Goal: Transaction & Acquisition: Book appointment/travel/reservation

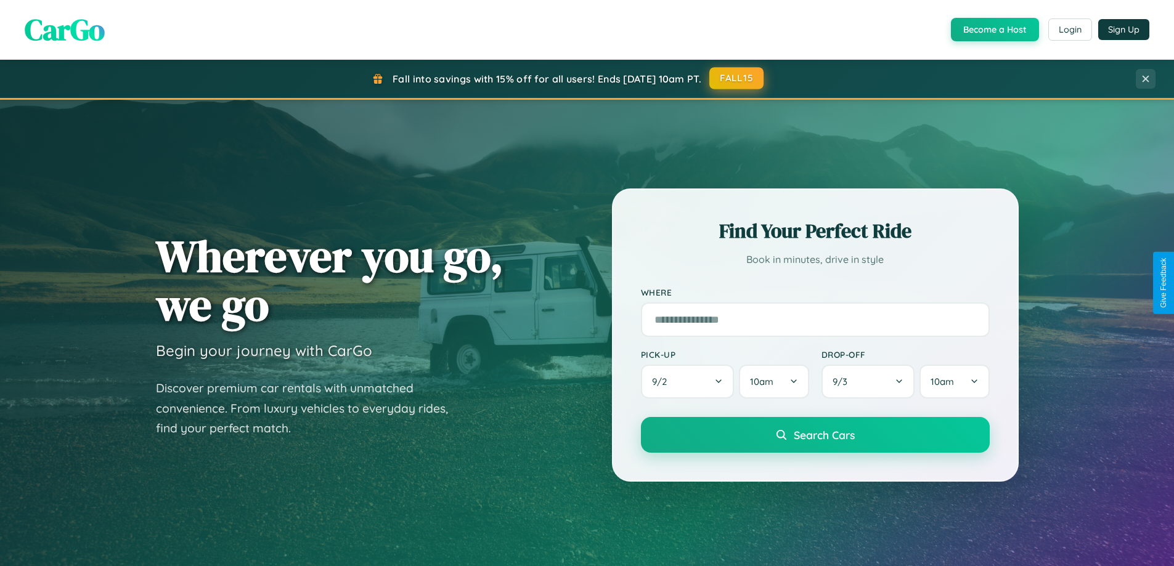
click at [737, 78] on button "FALL15" at bounding box center [736, 78] width 54 height 22
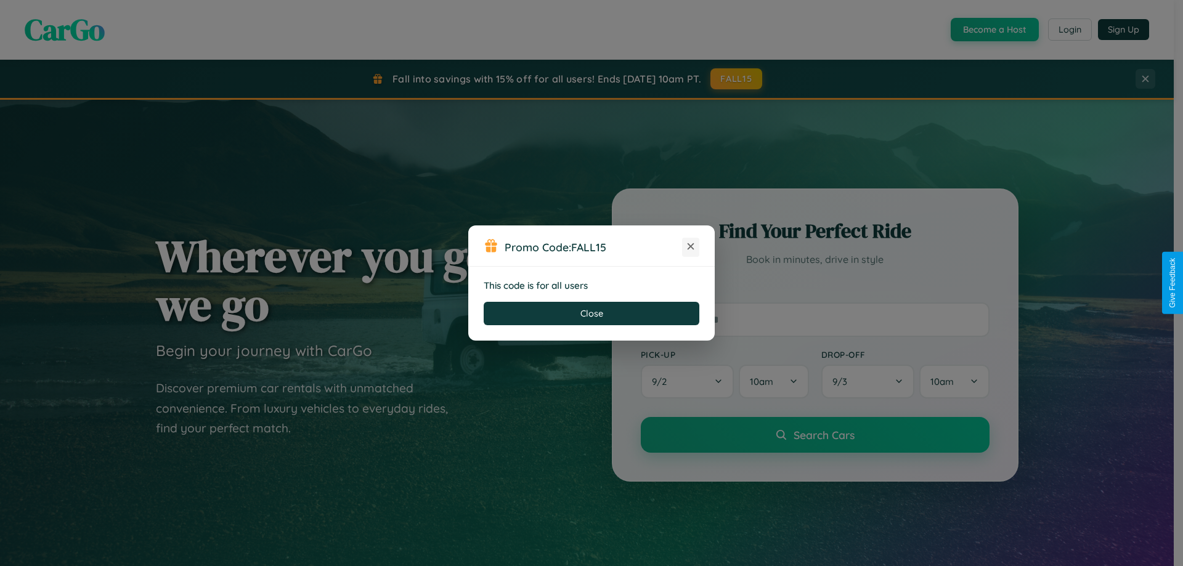
click at [691, 247] on icon at bounding box center [690, 246] width 12 height 12
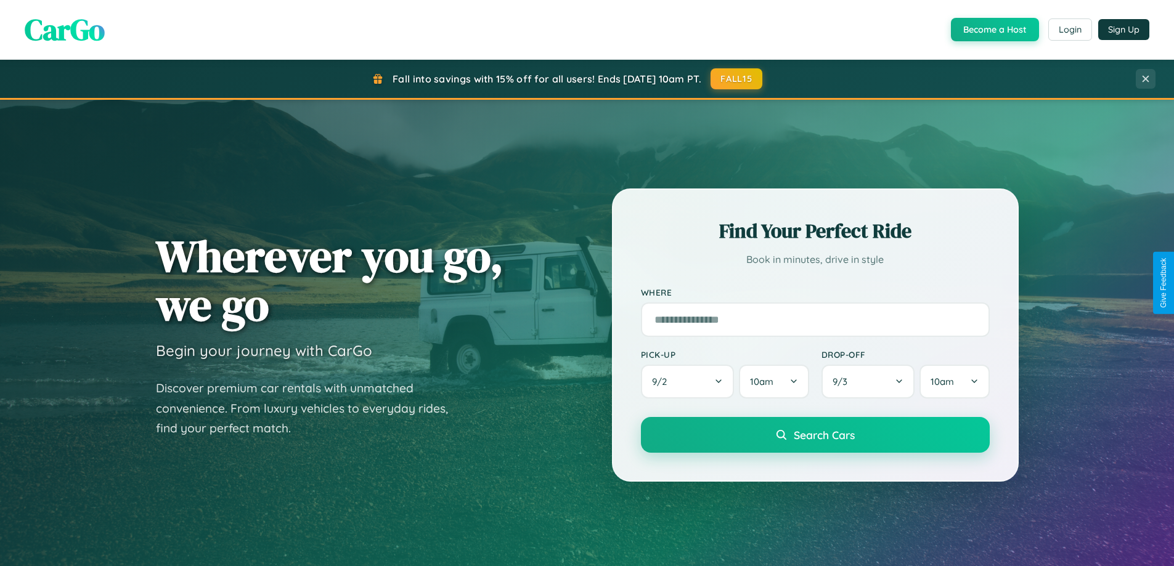
scroll to position [2371, 0]
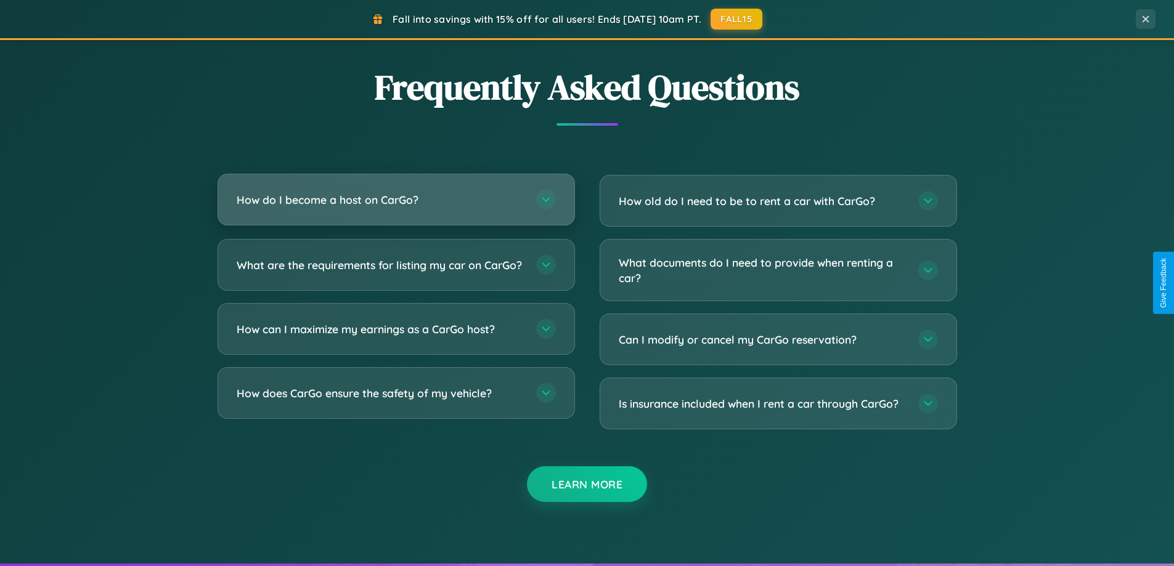
click at [396, 200] on h3 "How do I become a host on CarGo?" at bounding box center [380, 199] width 287 height 15
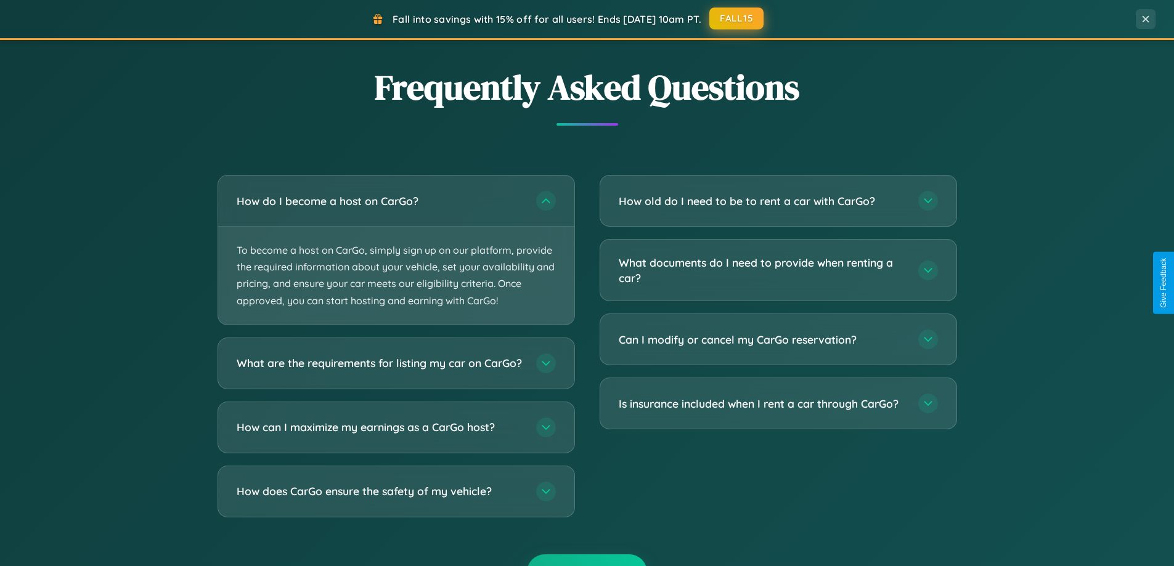
click at [737, 18] on button "FALL15" at bounding box center [736, 18] width 54 height 22
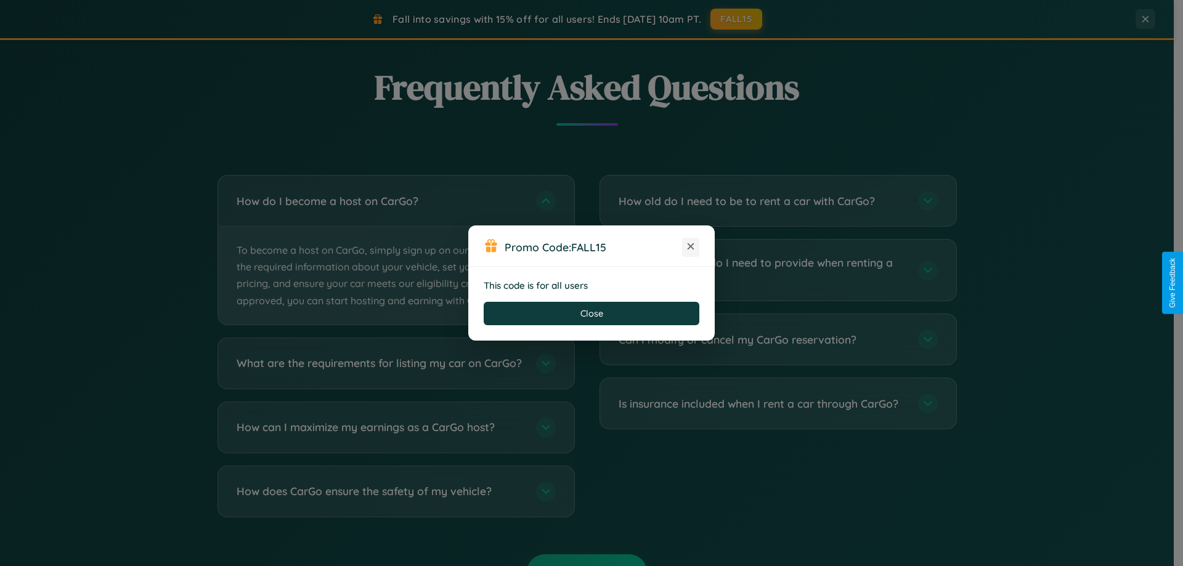
click at [691, 247] on icon at bounding box center [690, 246] width 12 height 12
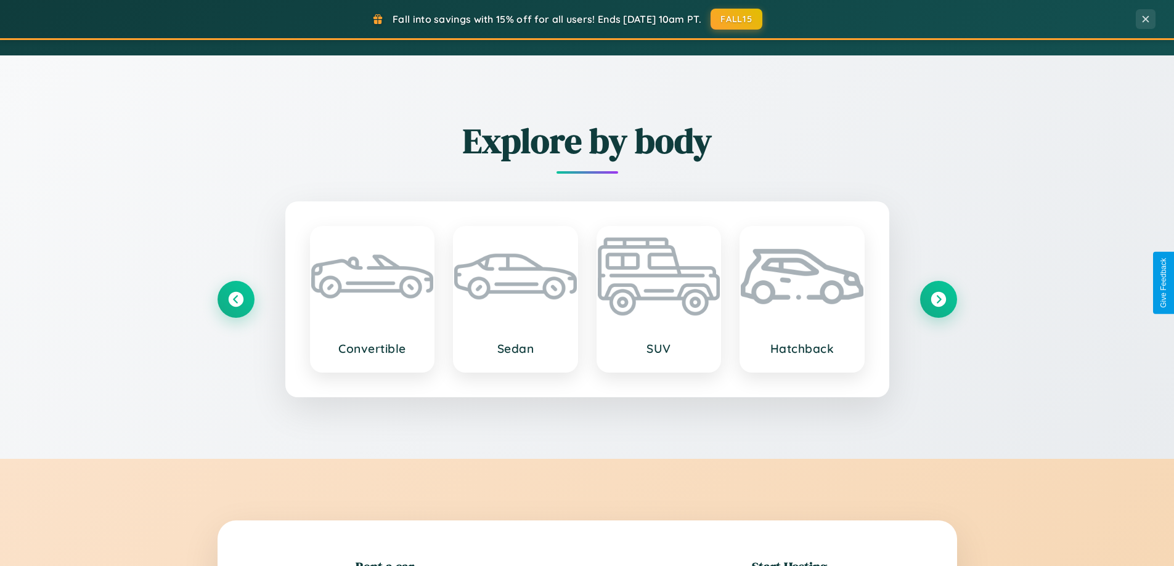
scroll to position [1085, 0]
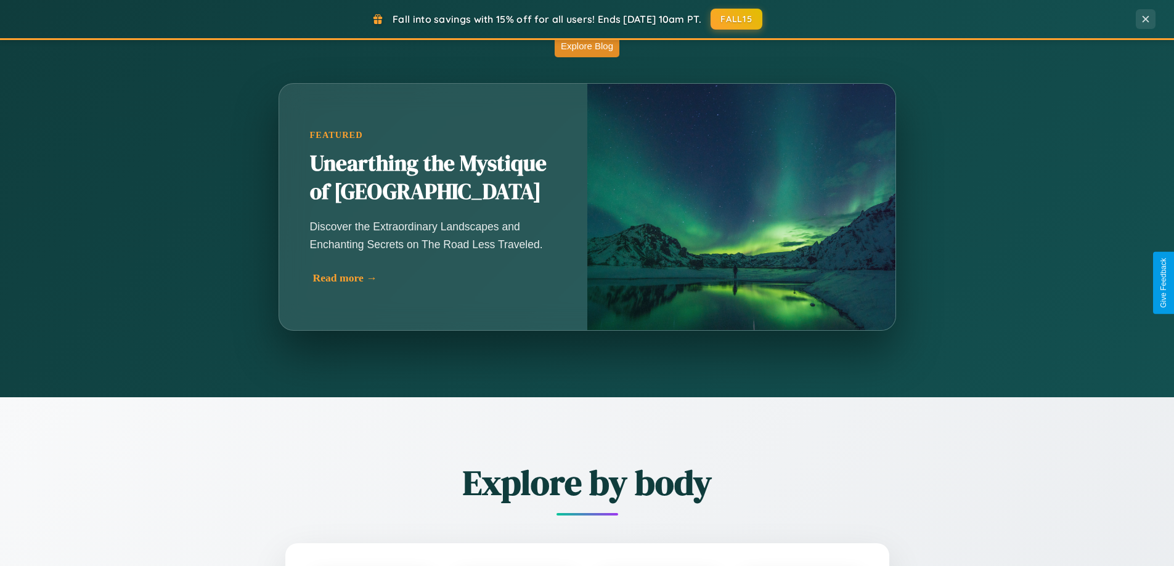
click at [434, 278] on div "Read more →" at bounding box center [436, 278] width 246 height 13
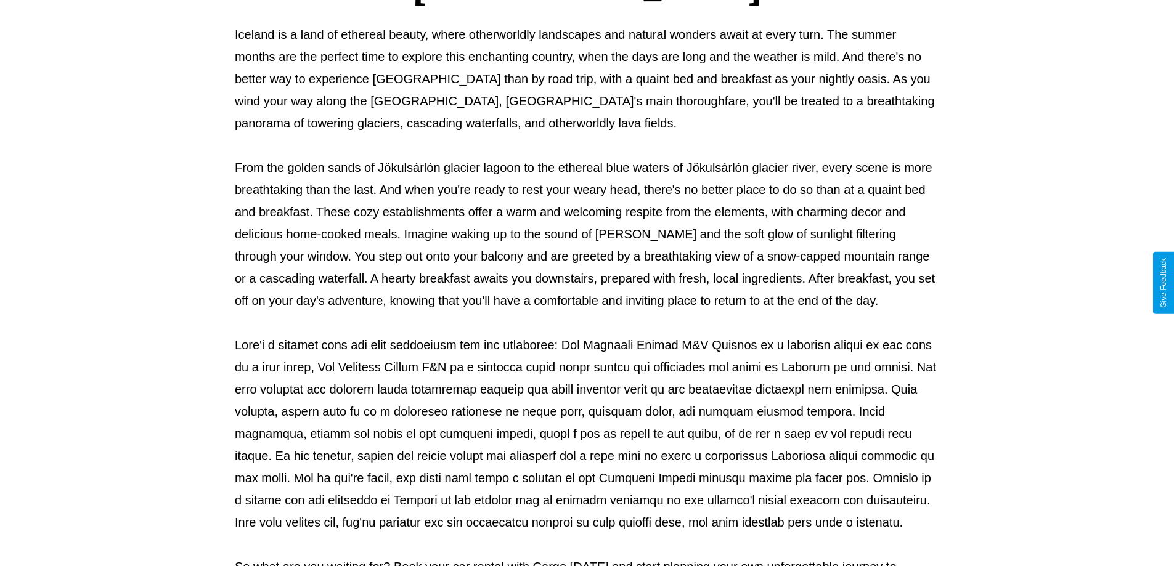
scroll to position [399, 0]
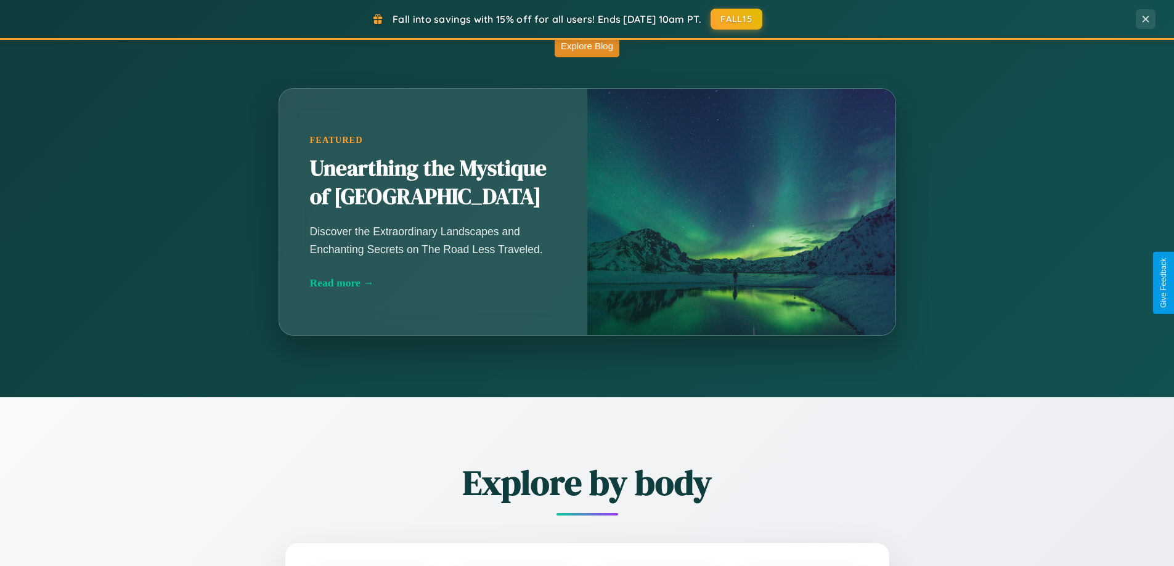
scroll to position [531, 0]
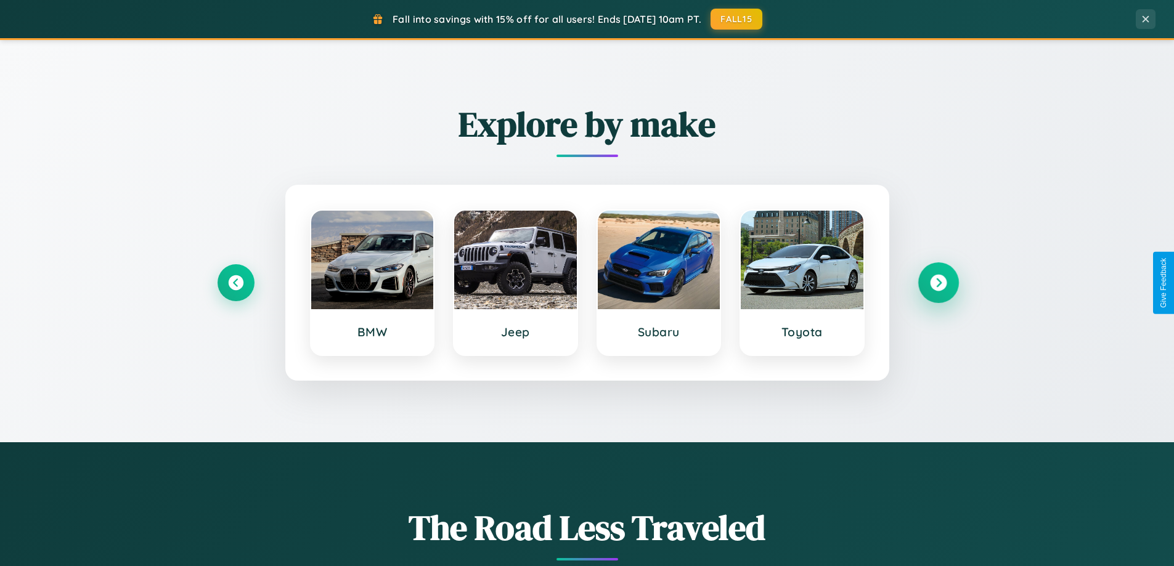
click at [938, 283] on icon at bounding box center [938, 283] width 17 height 17
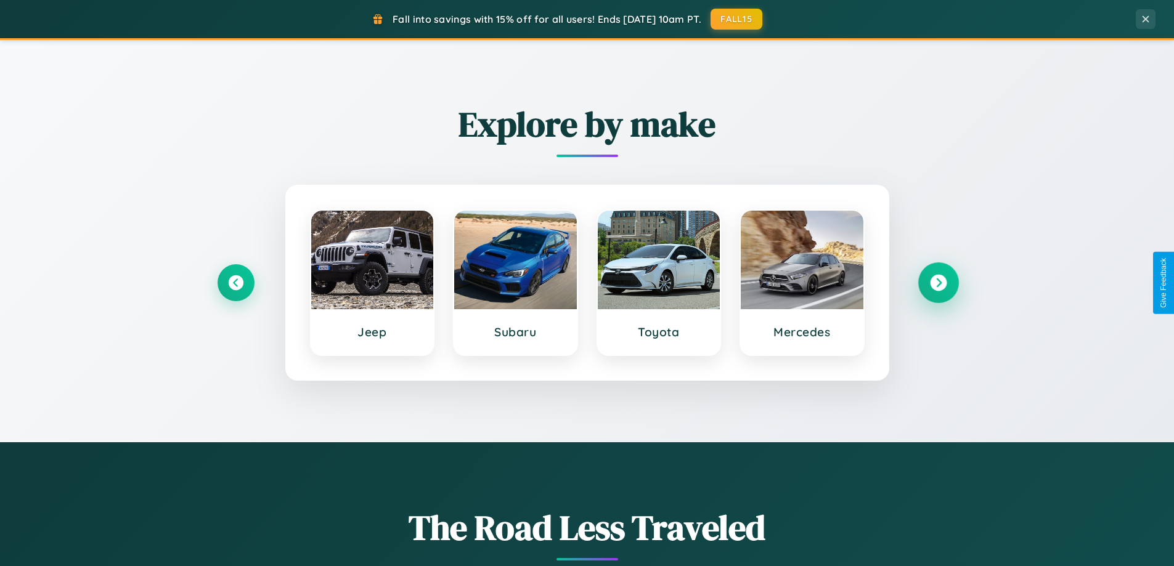
click at [938, 283] on icon at bounding box center [938, 283] width 17 height 17
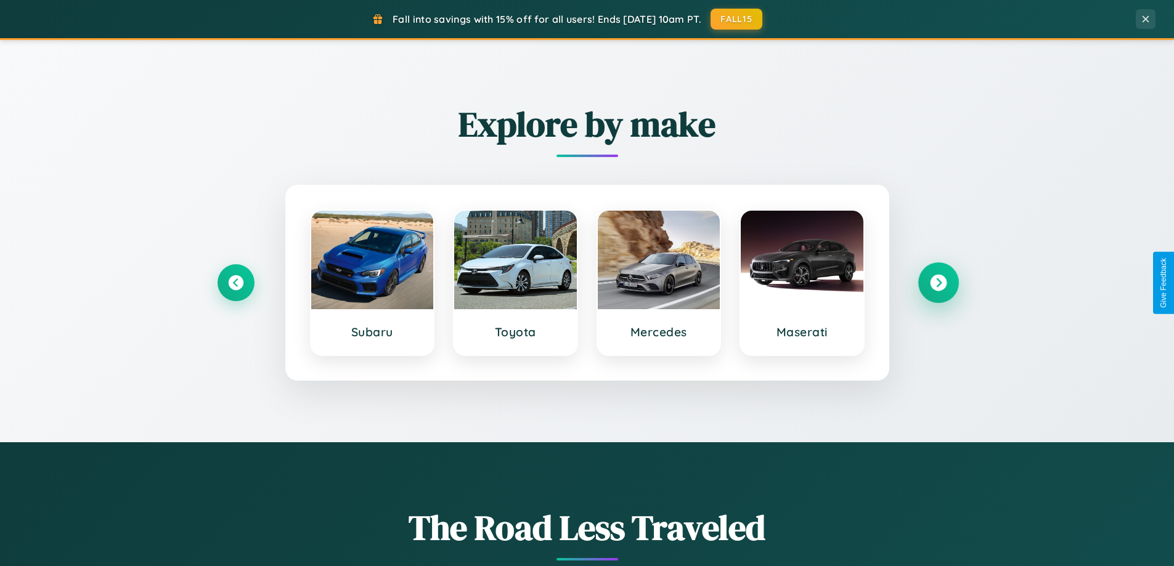
click at [938, 283] on icon at bounding box center [938, 283] width 17 height 17
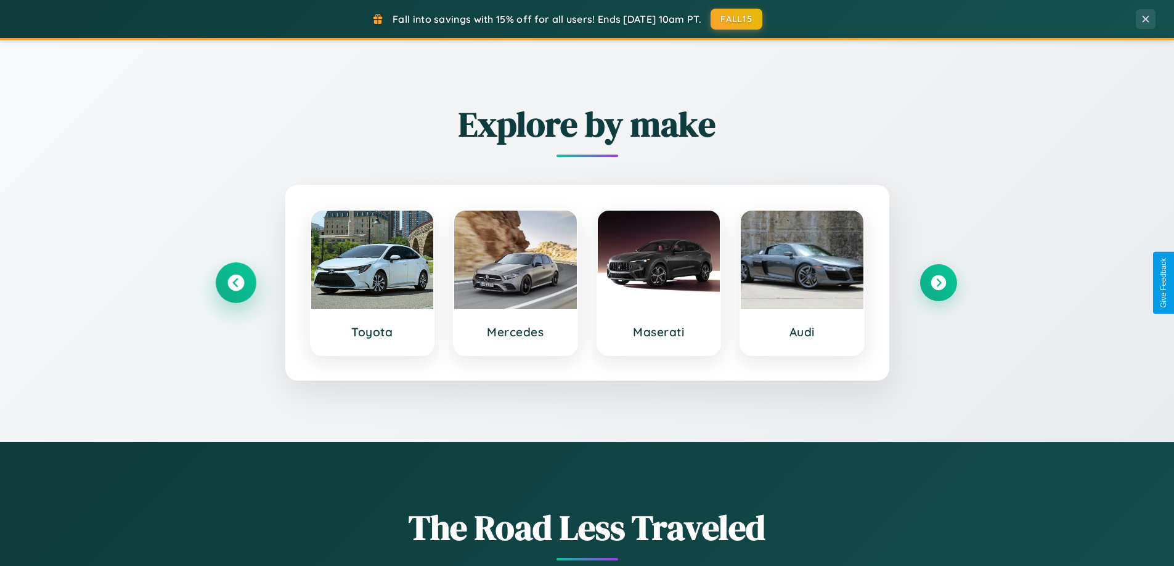
click at [235, 283] on icon at bounding box center [235, 283] width 17 height 17
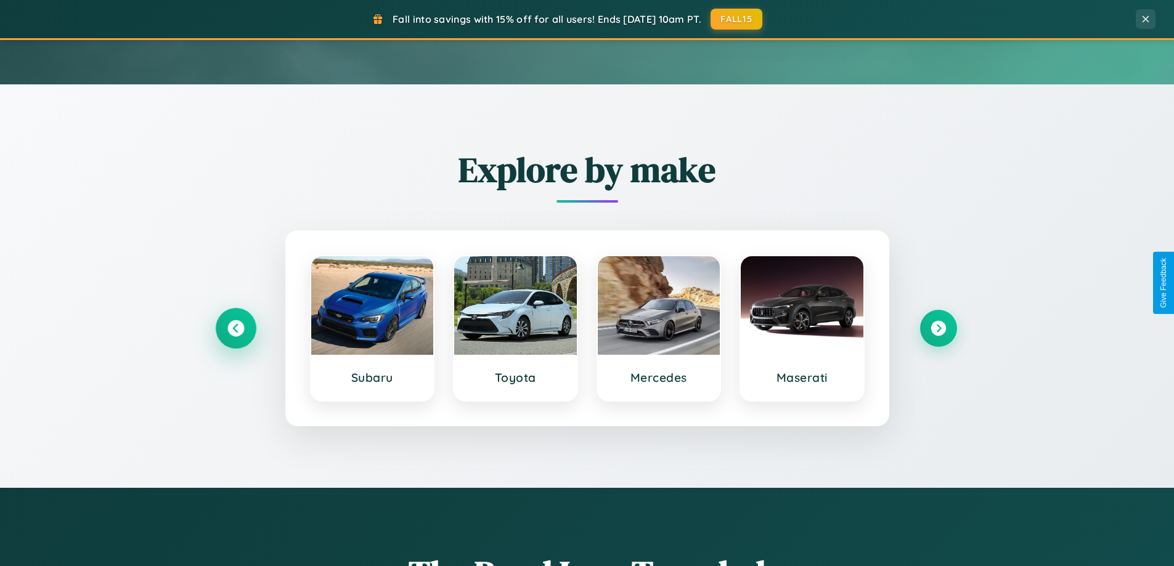
scroll to position [36, 0]
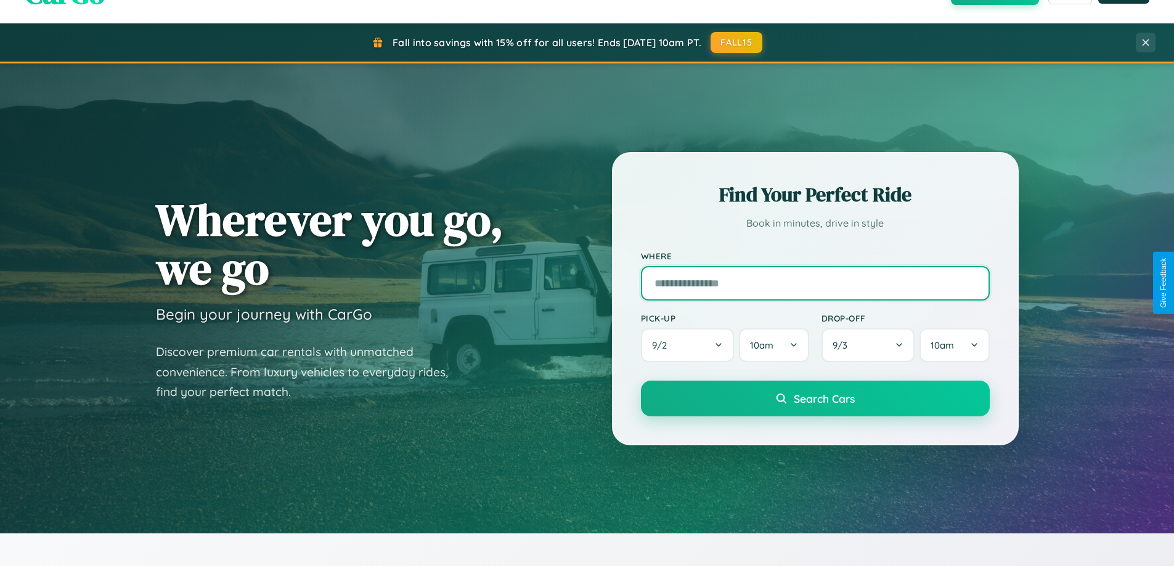
click at [814, 283] on input "text" at bounding box center [815, 283] width 349 height 34
type input "**********"
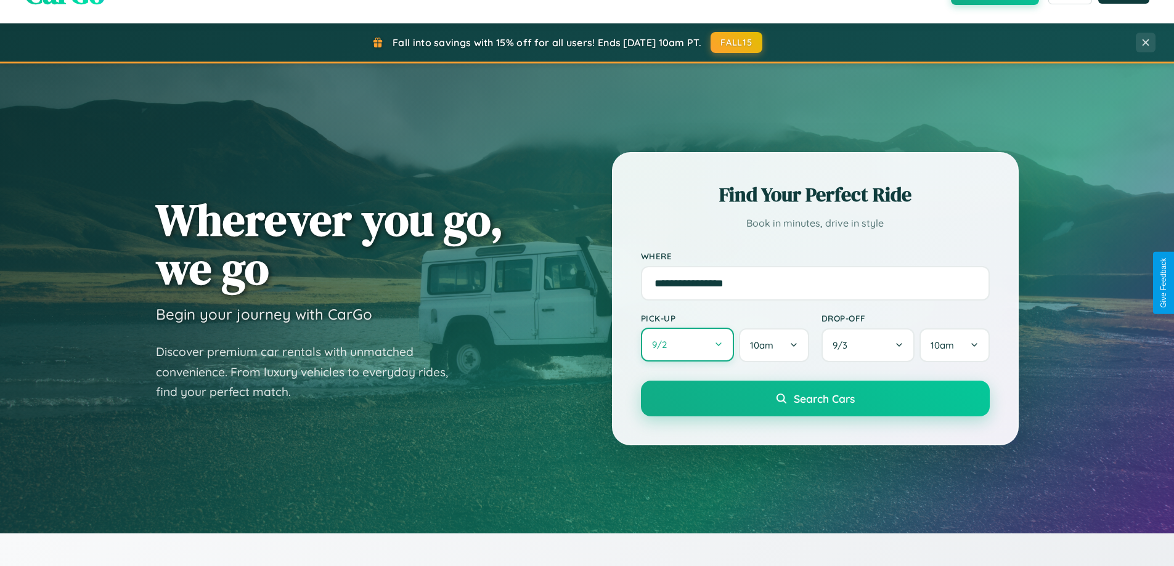
click at [687, 345] on button "9 / 2" at bounding box center [688, 345] width 94 height 34
select select "*"
select select "****"
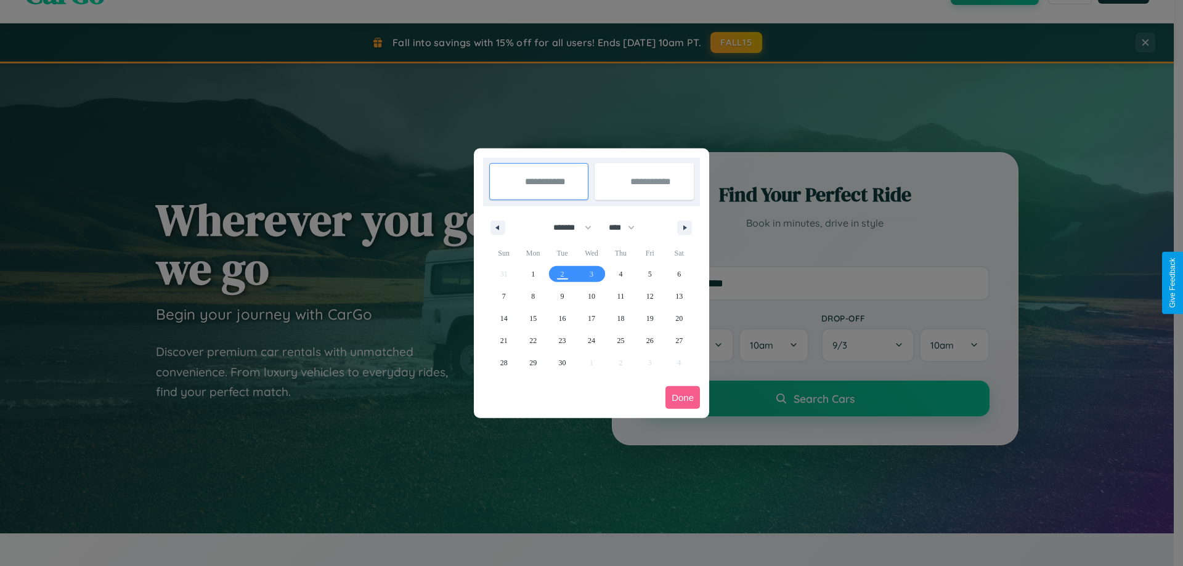
click at [567, 227] on select "******* ******** ***** ***** *** **** **** ****** ********* ******* ******** **…" at bounding box center [570, 227] width 52 height 20
select select "*"
drag, startPoint x: 627, startPoint y: 227, endPoint x: 591, endPoint y: 247, distance: 40.8
click at [627, 227] on select "**** **** **** **** **** **** **** **** **** **** **** **** **** **** **** ****…" at bounding box center [621, 227] width 37 height 20
select select "****"
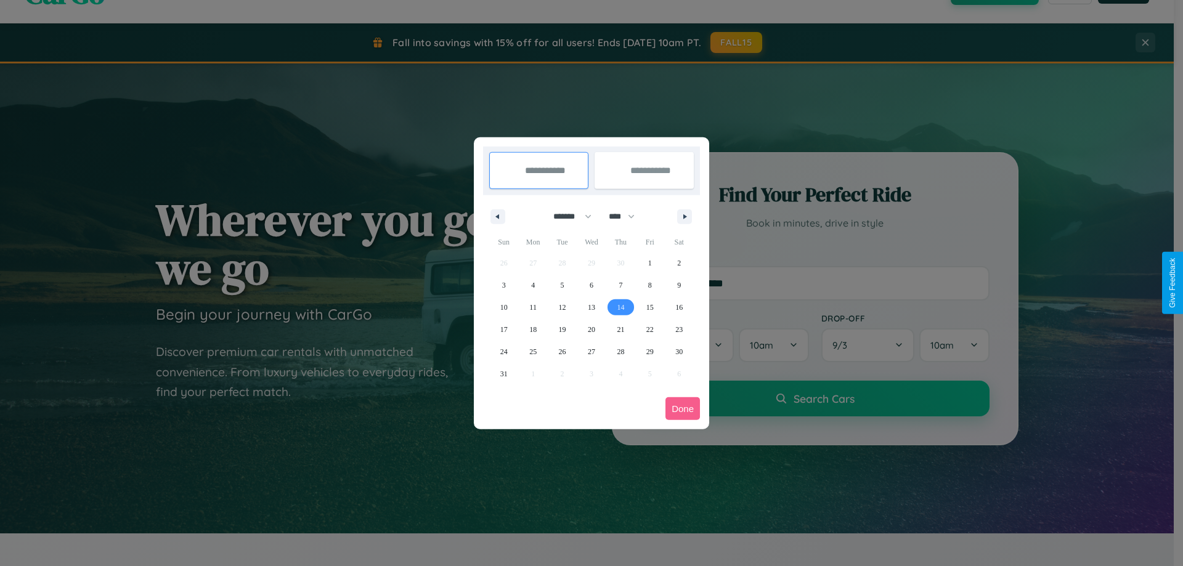
click at [620, 307] on span "14" at bounding box center [620, 307] width 7 height 22
type input "**********"
click at [679, 329] on span "23" at bounding box center [678, 330] width 7 height 22
type input "**********"
click at [683, 408] on button "Done" at bounding box center [682, 408] width 34 height 23
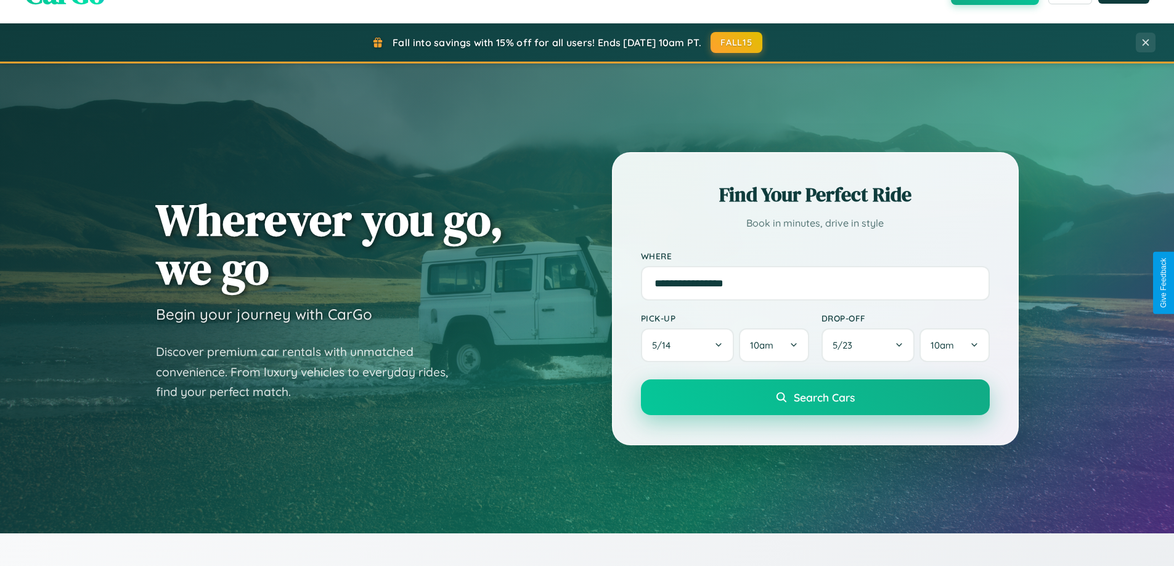
click at [814, 397] on span "Search Cars" at bounding box center [823, 398] width 61 height 14
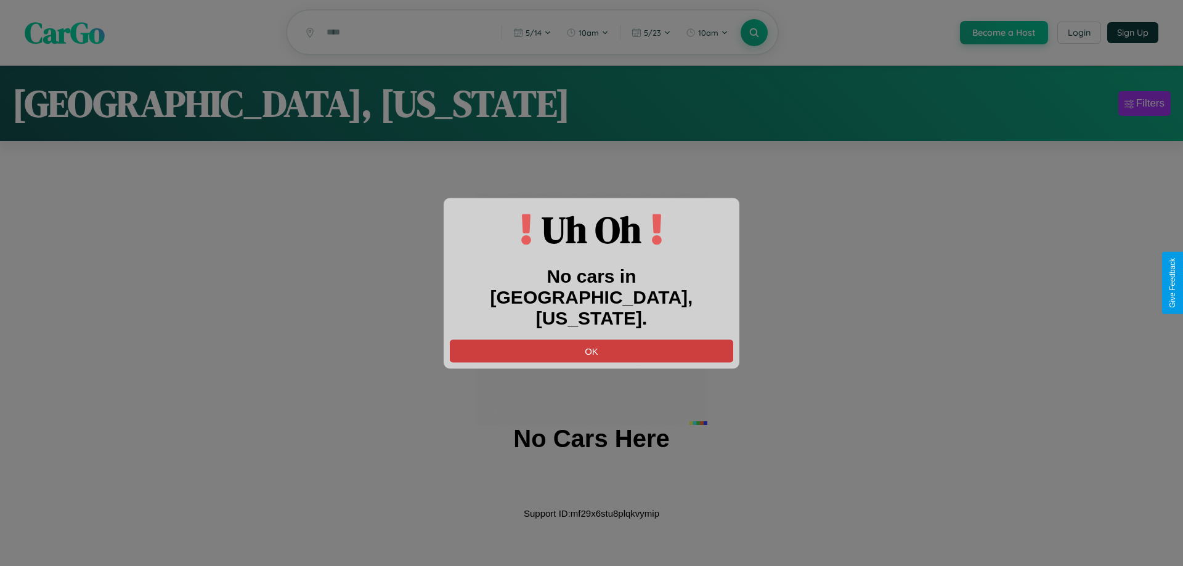
click at [591, 339] on button "OK" at bounding box center [591, 350] width 283 height 23
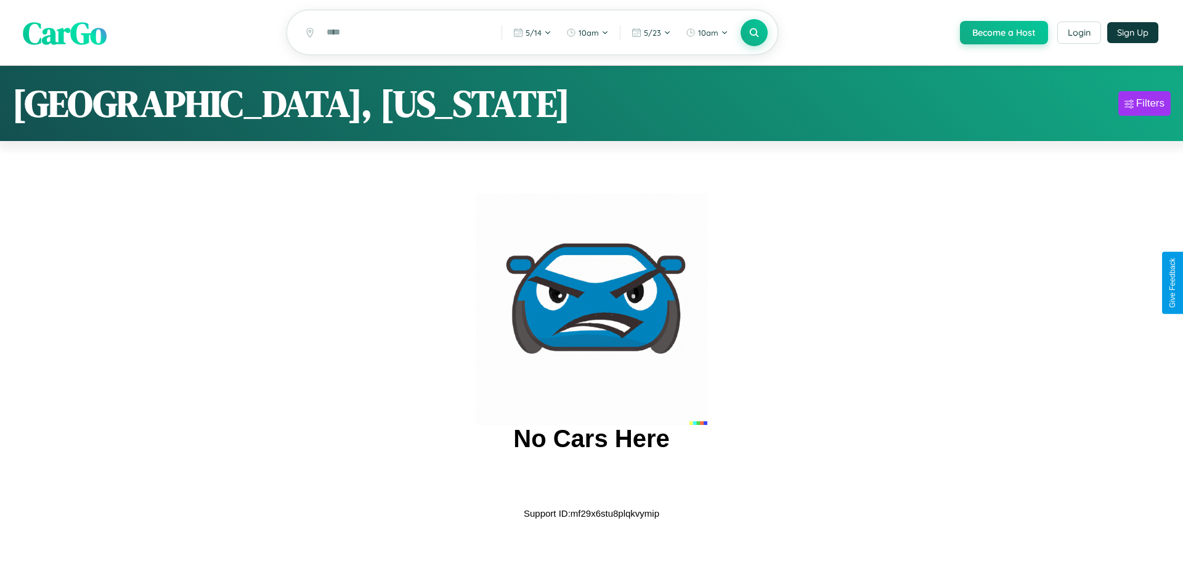
click at [65, 33] on span "CarGo" at bounding box center [65, 32] width 84 height 43
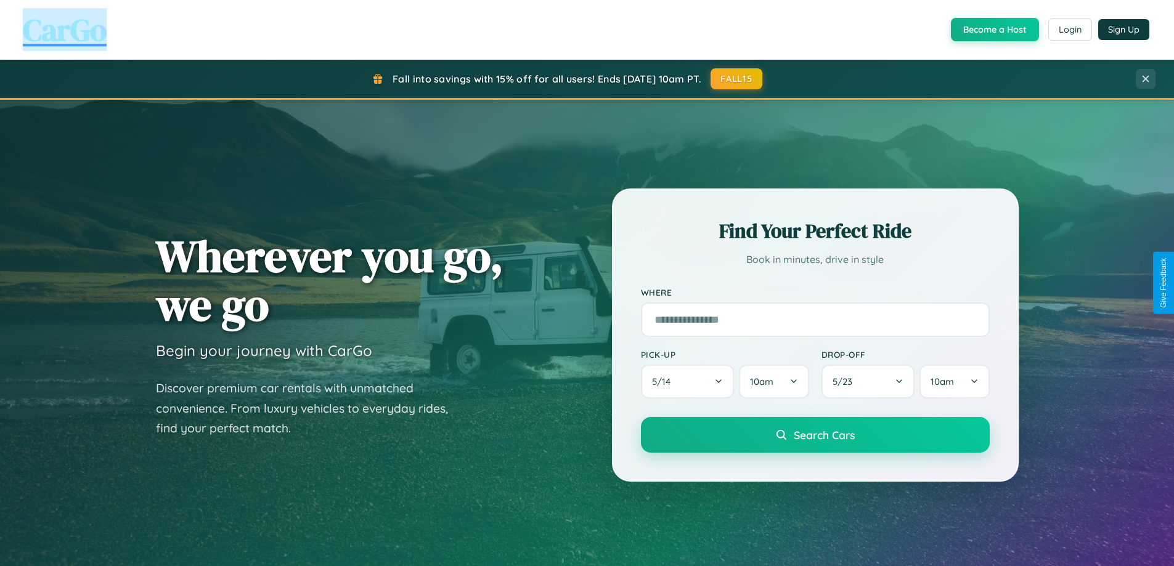
scroll to position [531, 0]
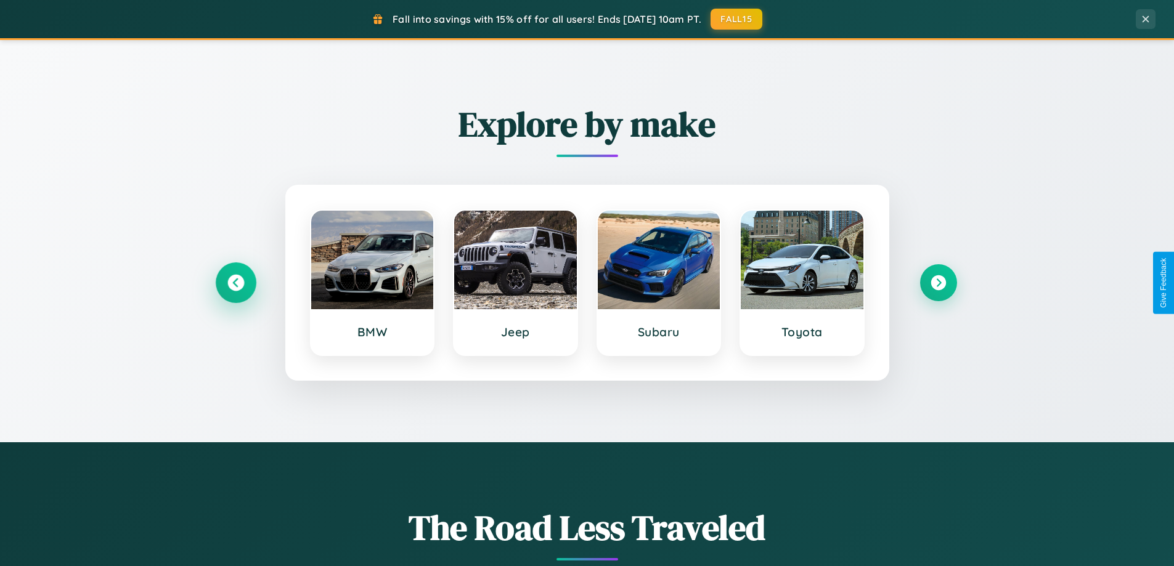
click at [235, 283] on icon at bounding box center [235, 283] width 17 height 17
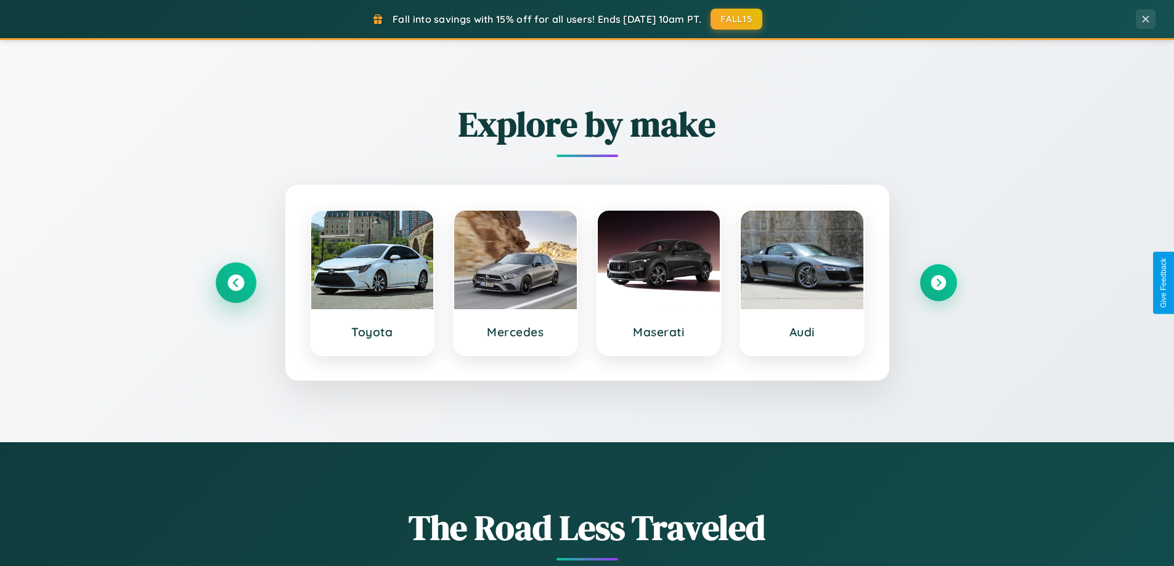
click at [235, 283] on icon at bounding box center [235, 283] width 17 height 17
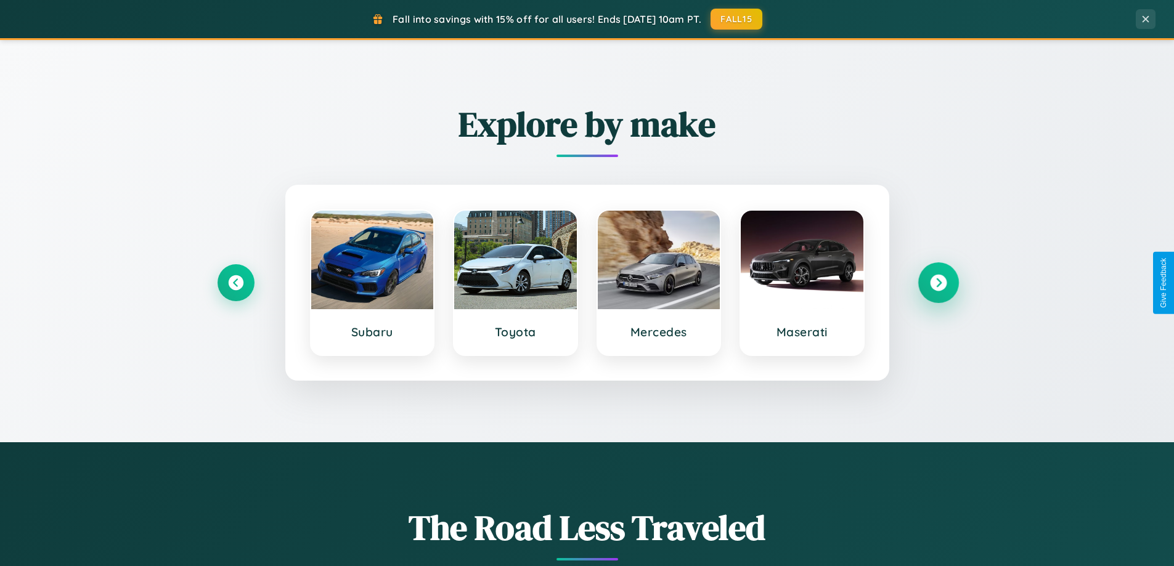
click at [938, 283] on icon at bounding box center [938, 283] width 17 height 17
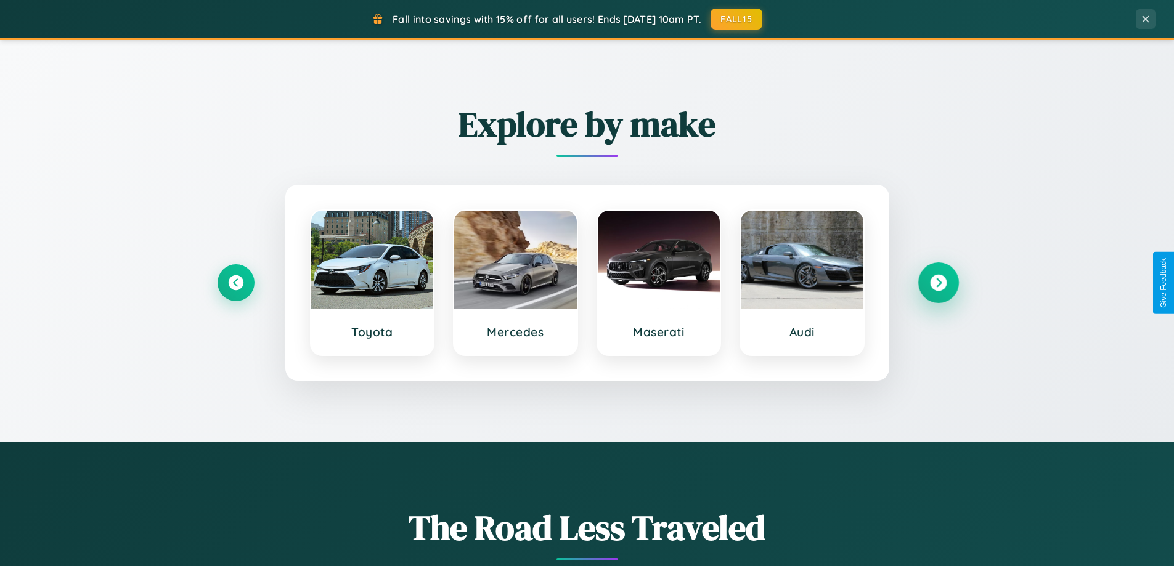
click at [938, 283] on icon at bounding box center [938, 283] width 17 height 17
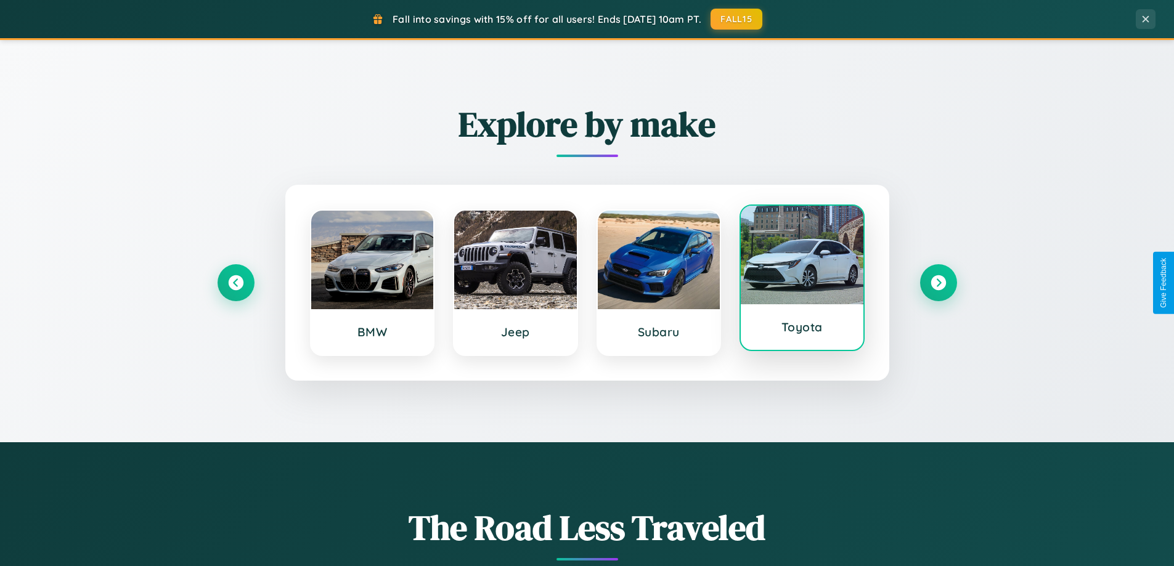
click at [801, 281] on div at bounding box center [801, 255] width 123 height 99
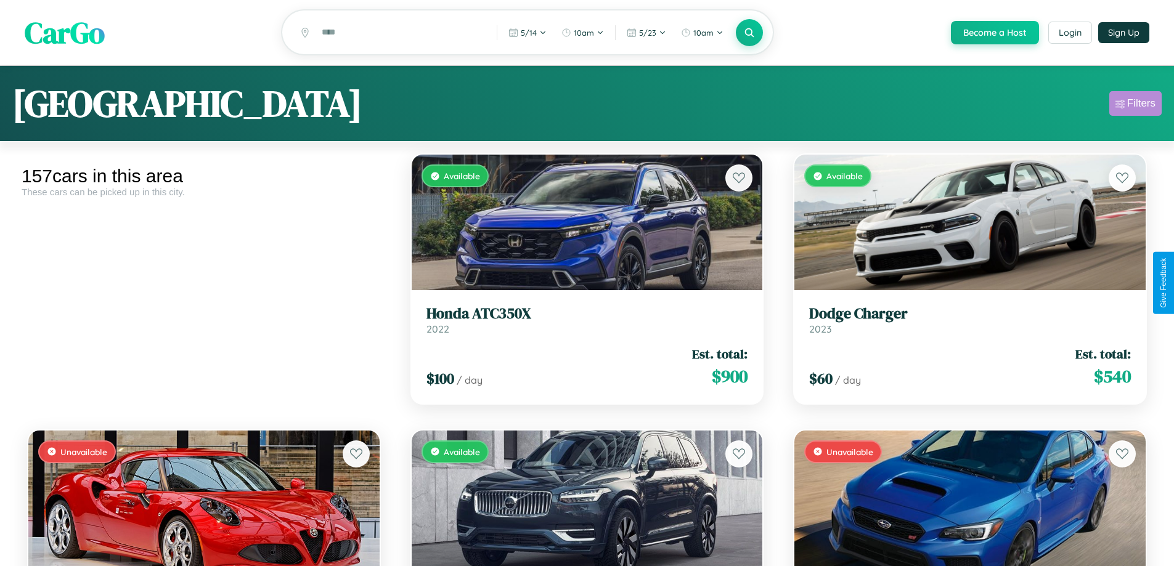
click at [1135, 105] on div "Filters" at bounding box center [1141, 103] width 28 height 12
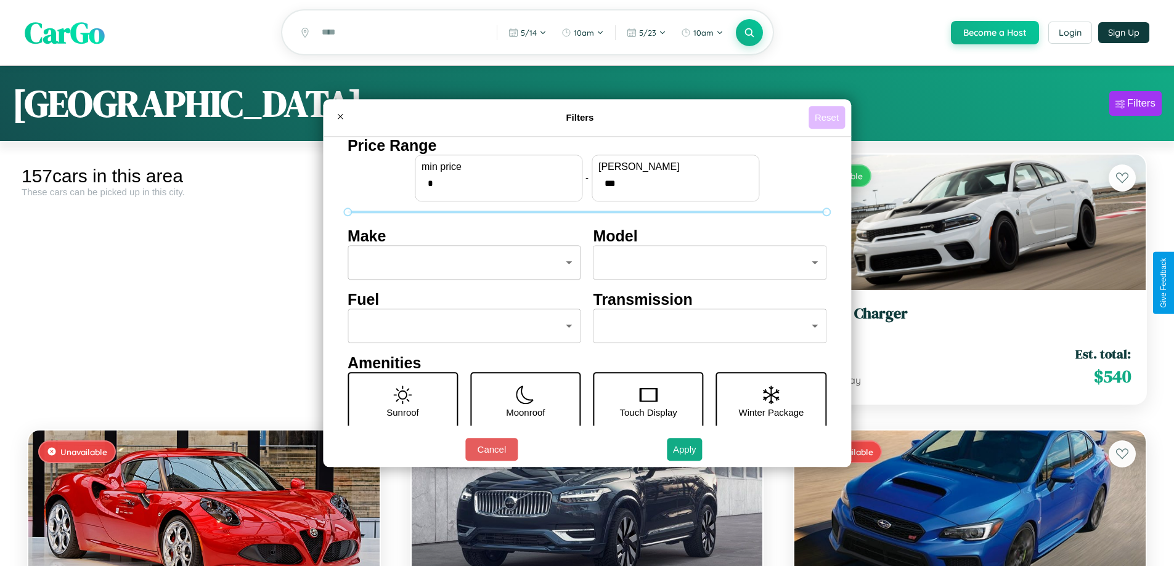
click at [828, 117] on button "Reset" at bounding box center [826, 117] width 36 height 23
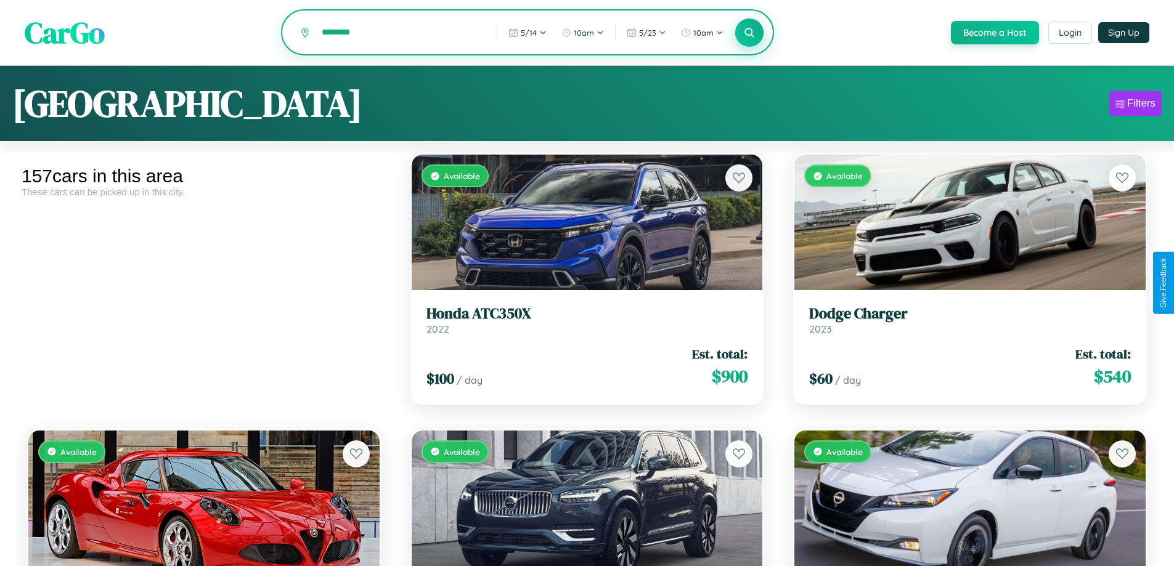
type input "********"
click at [749, 33] on icon at bounding box center [750, 32] width 12 height 12
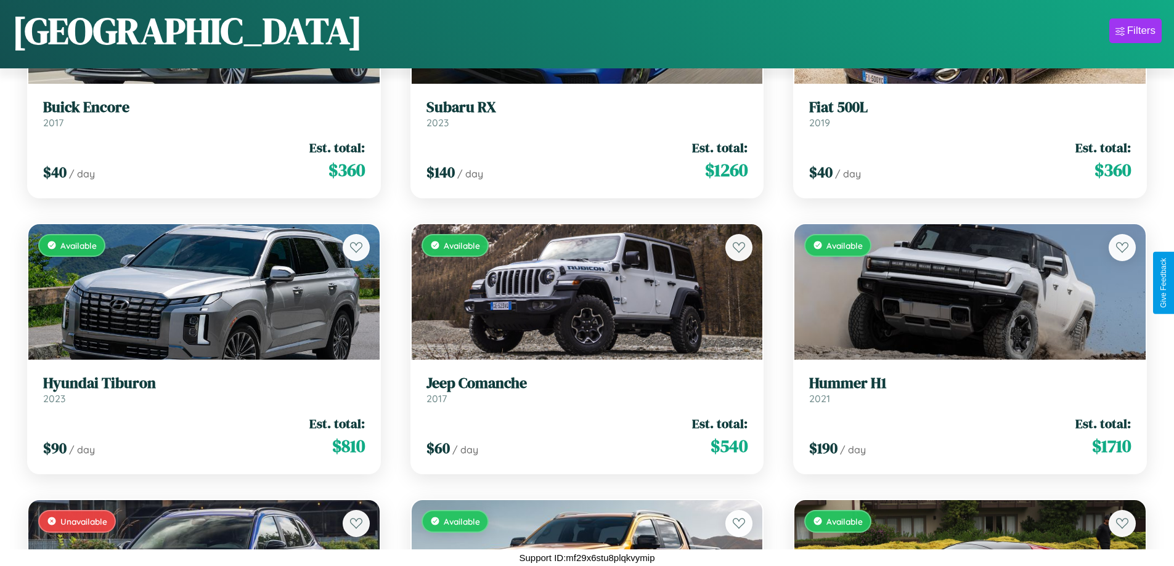
scroll to position [5690, 0]
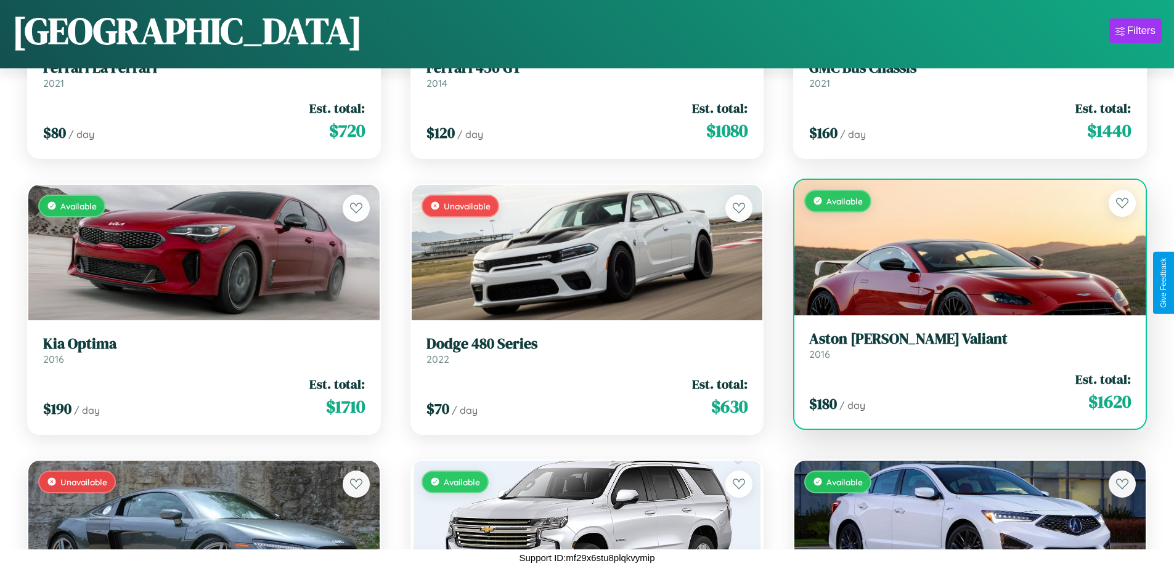
click at [962, 345] on h3 "Aston [PERSON_NAME] Valiant" at bounding box center [970, 339] width 322 height 18
